Goal: Complete application form

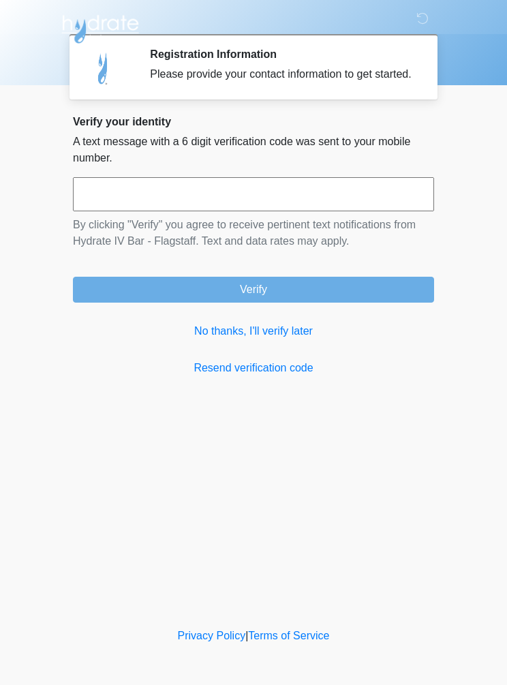
click at [142, 210] on input "text" at bounding box center [253, 194] width 361 height 34
type input "******"
click at [333, 301] on button "Verify" at bounding box center [253, 290] width 361 height 26
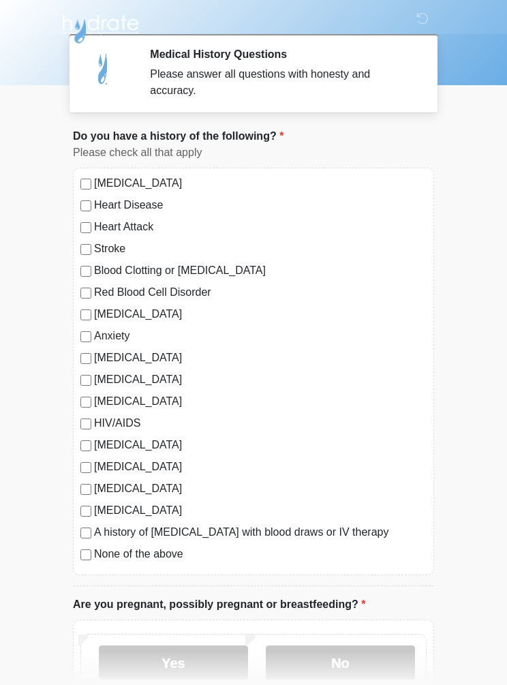
click at [134, 553] on label "None of the above" at bounding box center [260, 554] width 333 height 16
click at [100, 463] on label "[MEDICAL_DATA]" at bounding box center [260, 467] width 333 height 16
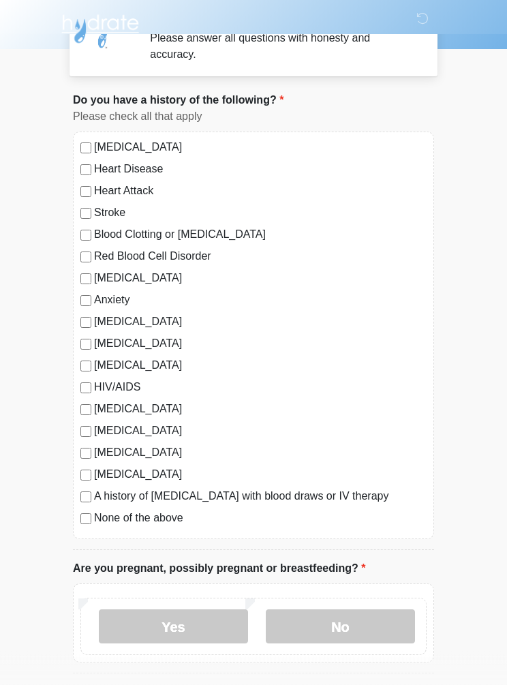
scroll to position [103, 0]
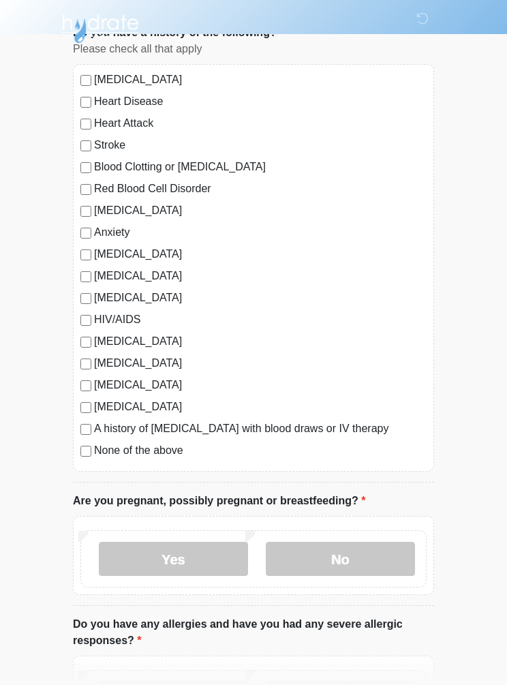
click at [333, 552] on label "No" at bounding box center [340, 560] width 149 height 34
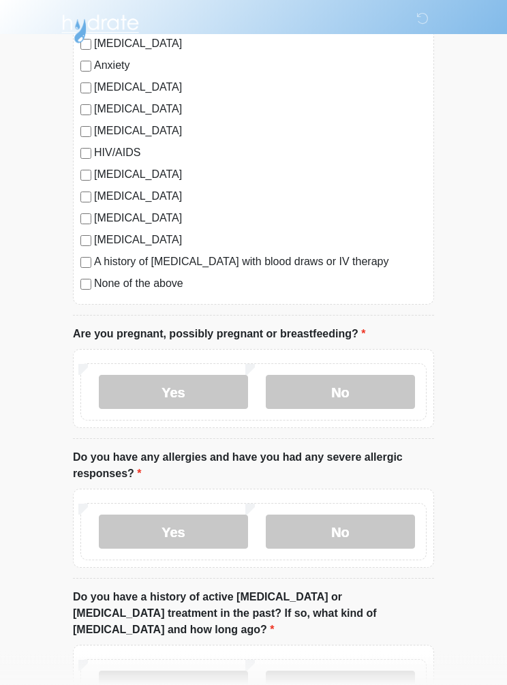
click at [349, 524] on label "No" at bounding box center [340, 532] width 149 height 34
click at [290, 671] on label "No" at bounding box center [340, 688] width 149 height 34
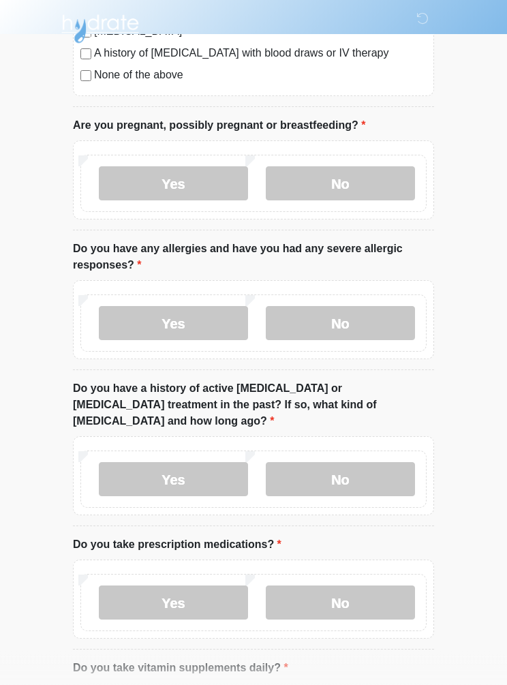
click at [349, 586] on label "No" at bounding box center [340, 603] width 149 height 34
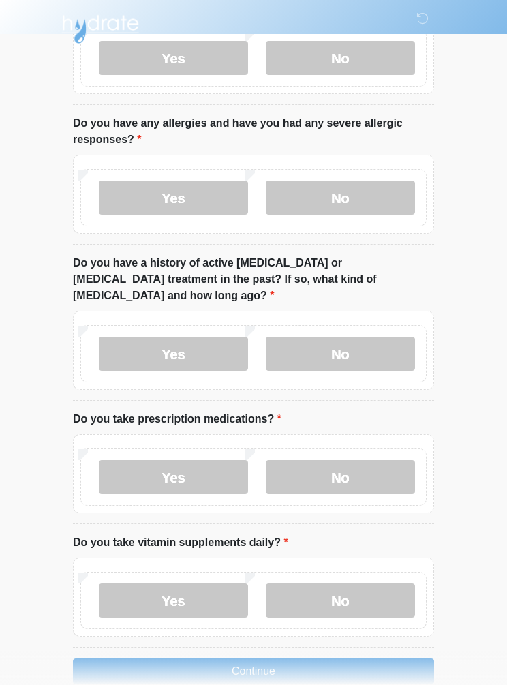
scroll to position [603, 0]
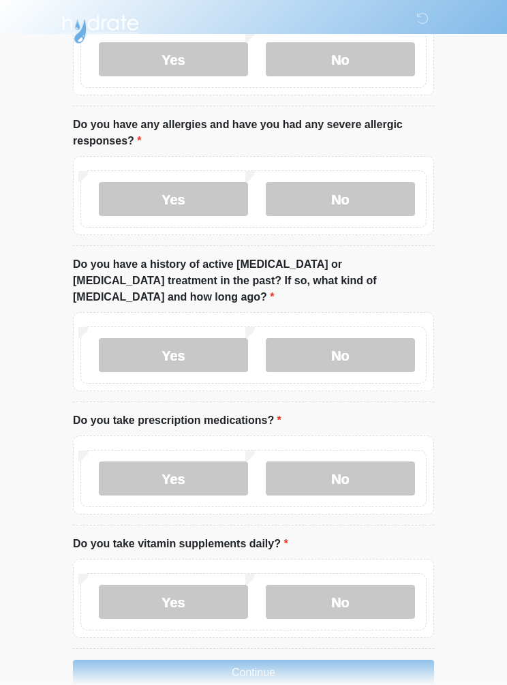
click at [353, 585] on label "No" at bounding box center [340, 602] width 149 height 34
click at [286, 660] on button "Continue" at bounding box center [253, 673] width 361 height 26
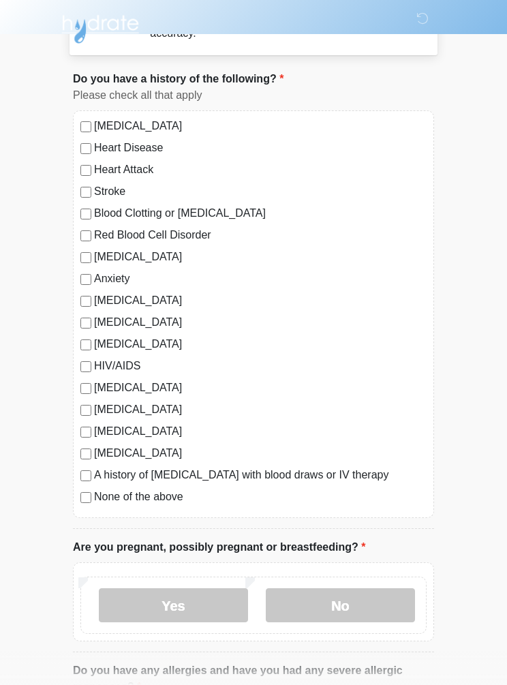
scroll to position [0, 0]
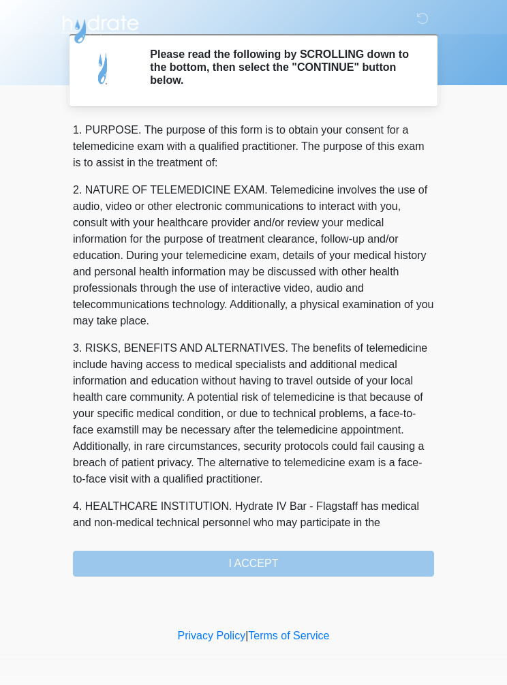
click at [292, 557] on div "1. PURPOSE. The purpose of this form is to obtain your consent for a telemedici…" at bounding box center [253, 349] width 361 height 455
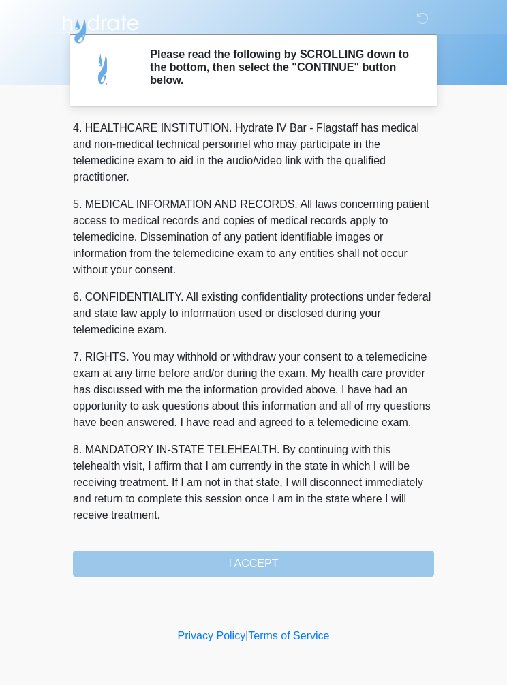
click at [283, 549] on div "1. PURPOSE. The purpose of this form is to obtain your consent for a telemedici…" at bounding box center [253, 349] width 361 height 455
click at [275, 570] on button "I ACCEPT" at bounding box center [253, 564] width 361 height 26
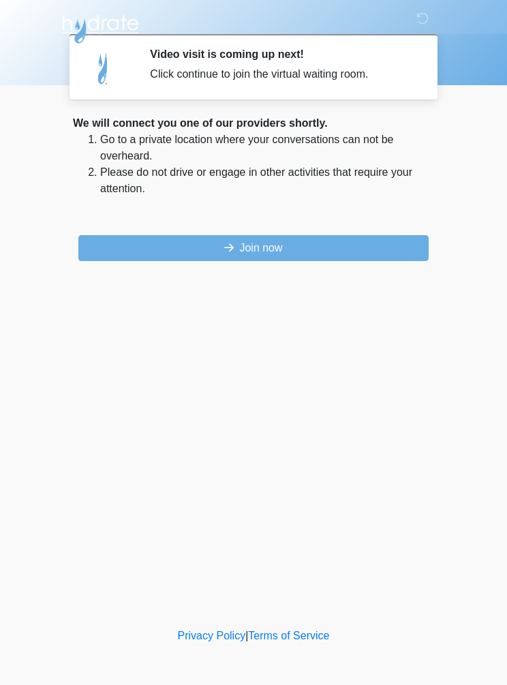
click at [342, 256] on button "Join now" at bounding box center [253, 248] width 350 height 26
